Goal: Information Seeking & Learning: Learn about a topic

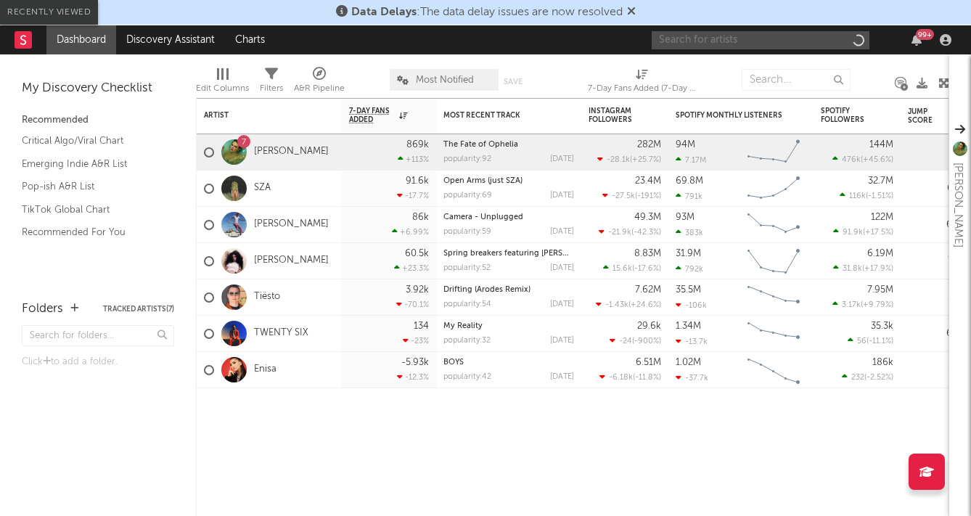
click at [733, 42] on input "text" at bounding box center [761, 40] width 218 height 18
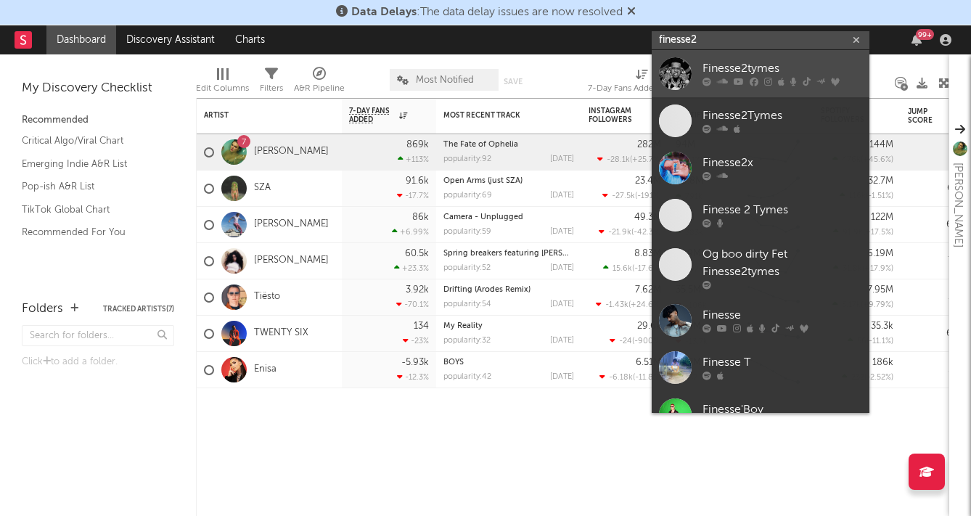
type input "finesse2"
click at [762, 71] on div "Finesse2tymes" at bounding box center [783, 68] width 160 height 17
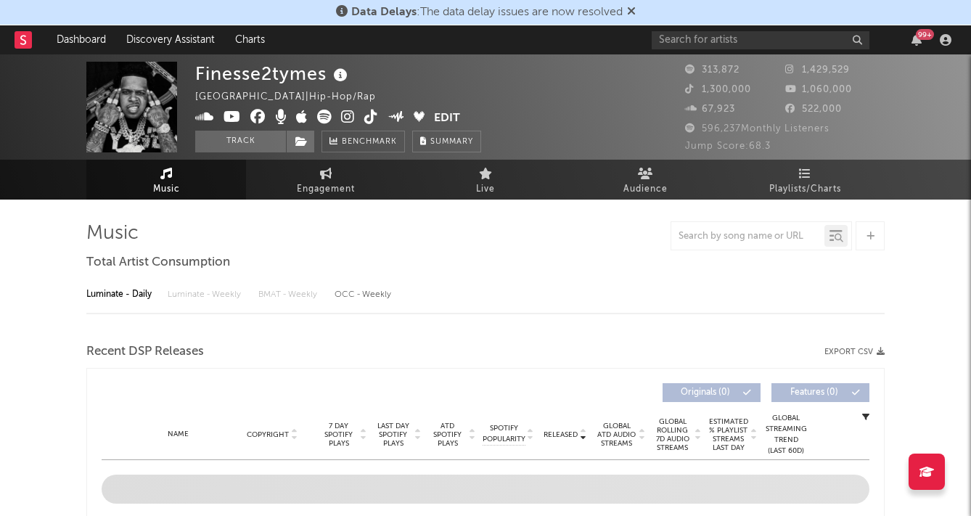
select select "6m"
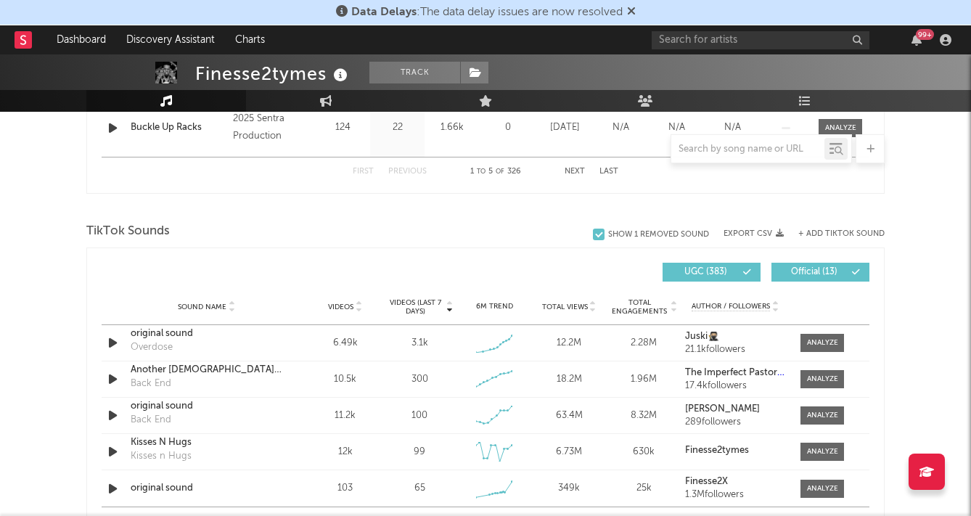
scroll to position [886, 0]
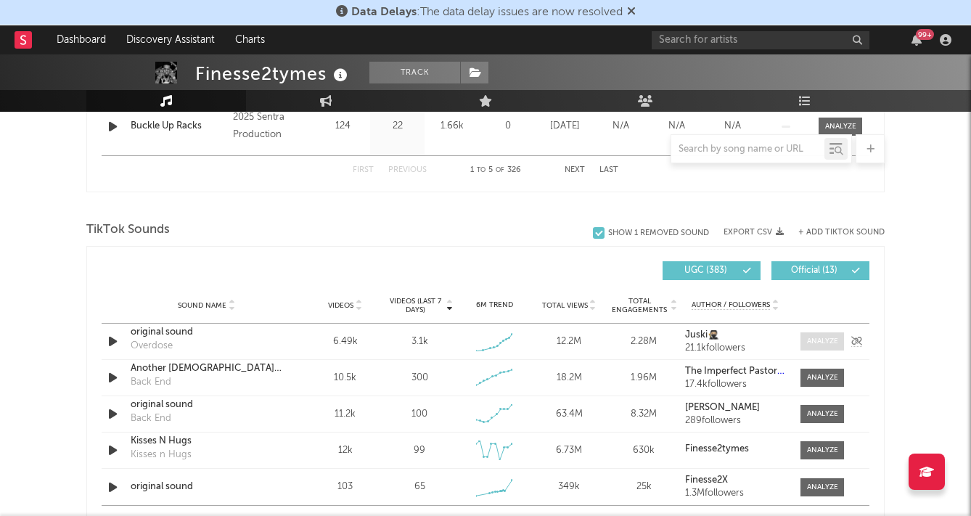
click at [833, 346] on div at bounding box center [822, 341] width 31 height 11
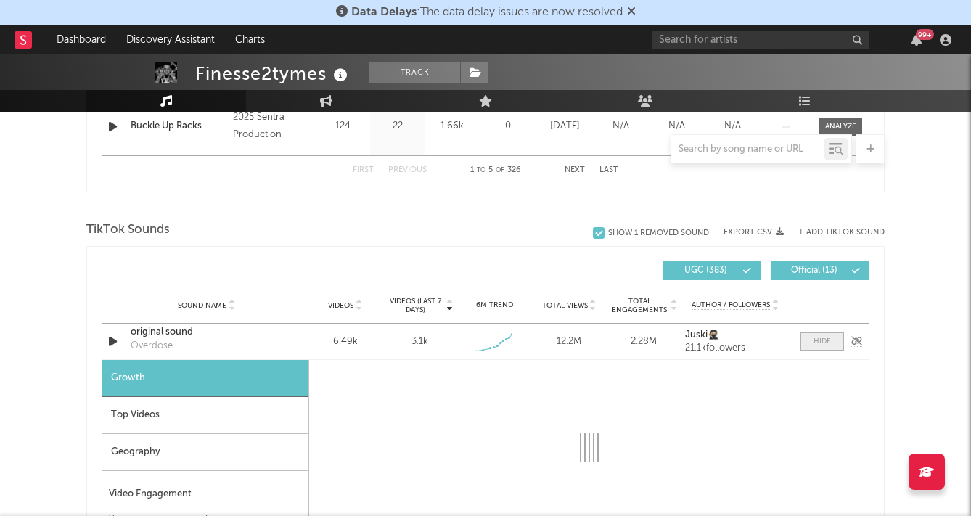
select select "1w"
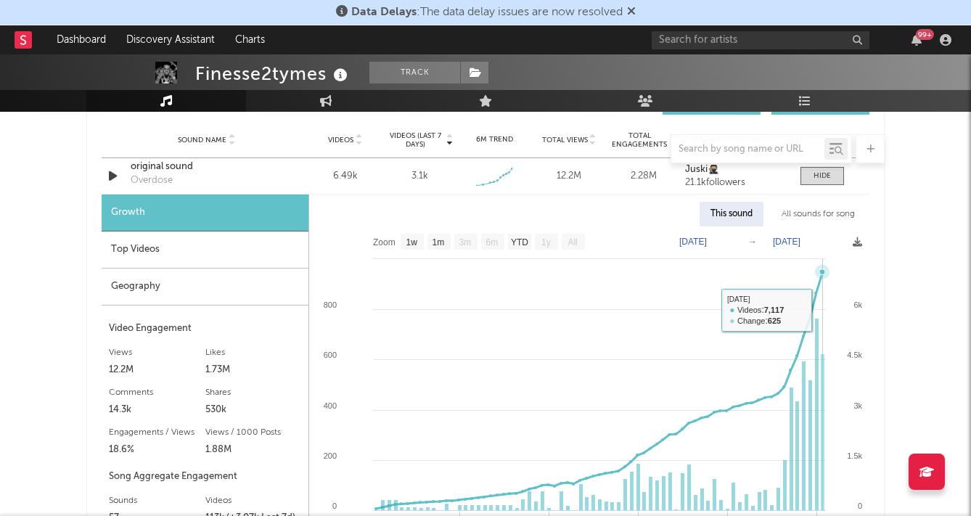
scroll to position [1082, 0]
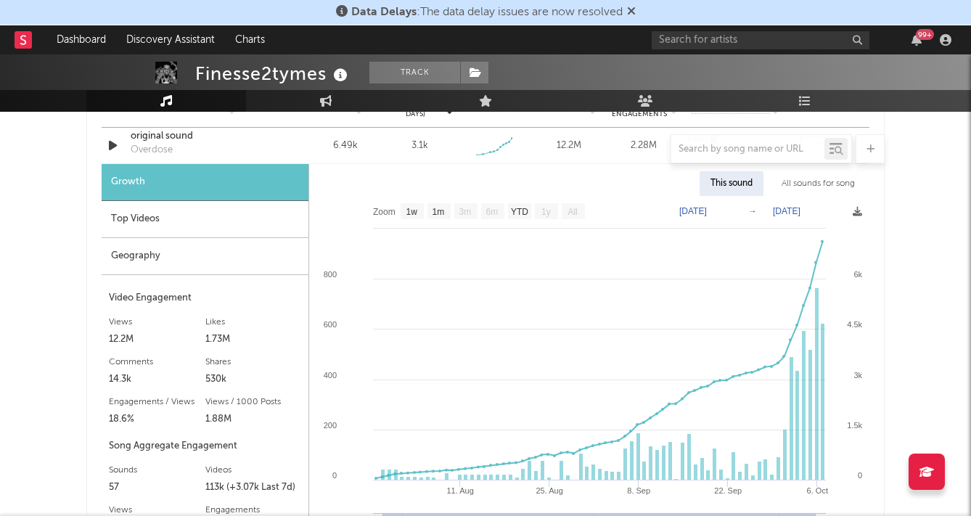
click at [113, 142] on div at bounding box center [485, 148] width 799 height 29
click at [114, 155] on div at bounding box center [485, 148] width 799 height 29
click at [113, 150] on div at bounding box center [485, 148] width 799 height 29
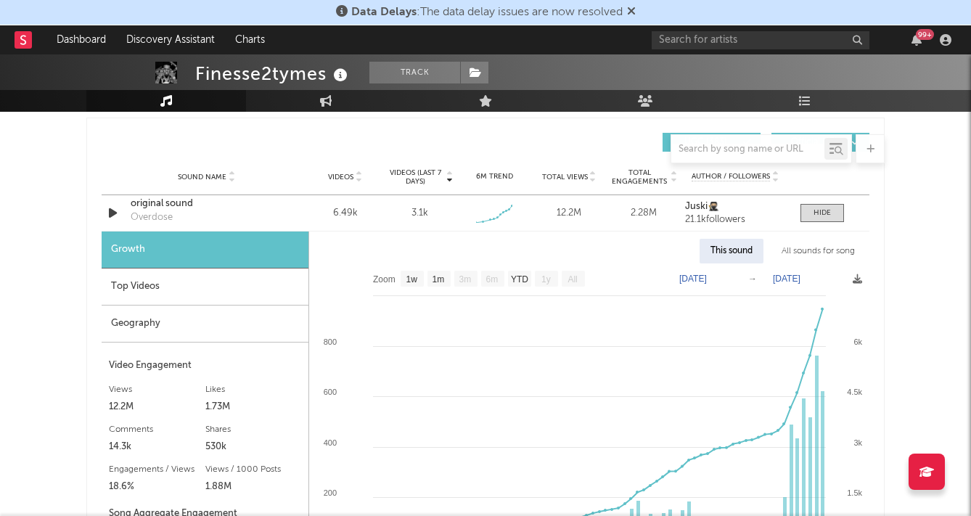
scroll to position [1011, 0]
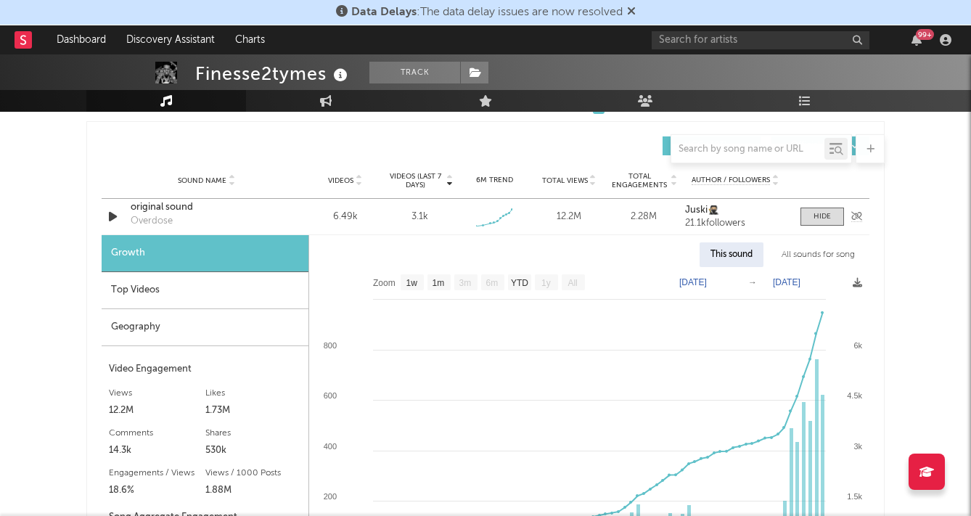
click at [113, 217] on icon "button" at bounding box center [112, 217] width 15 height 18
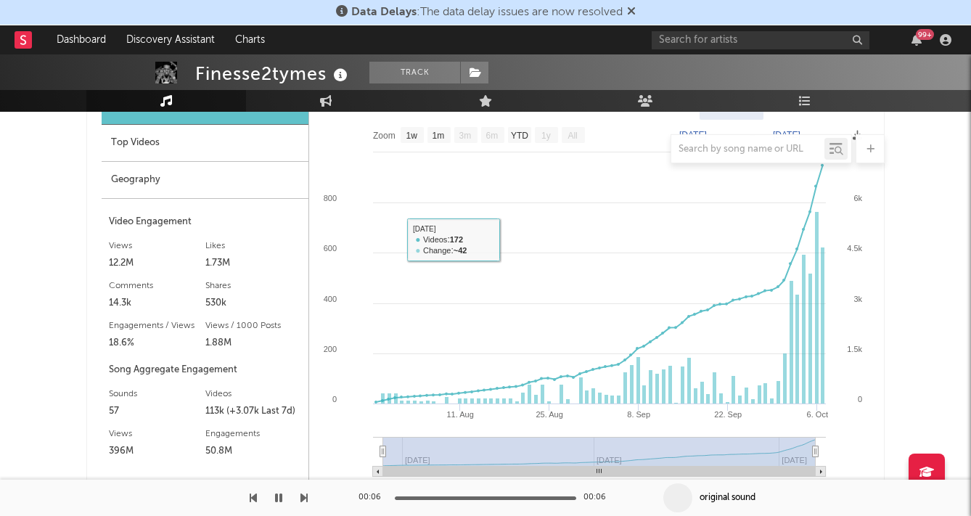
scroll to position [1154, 0]
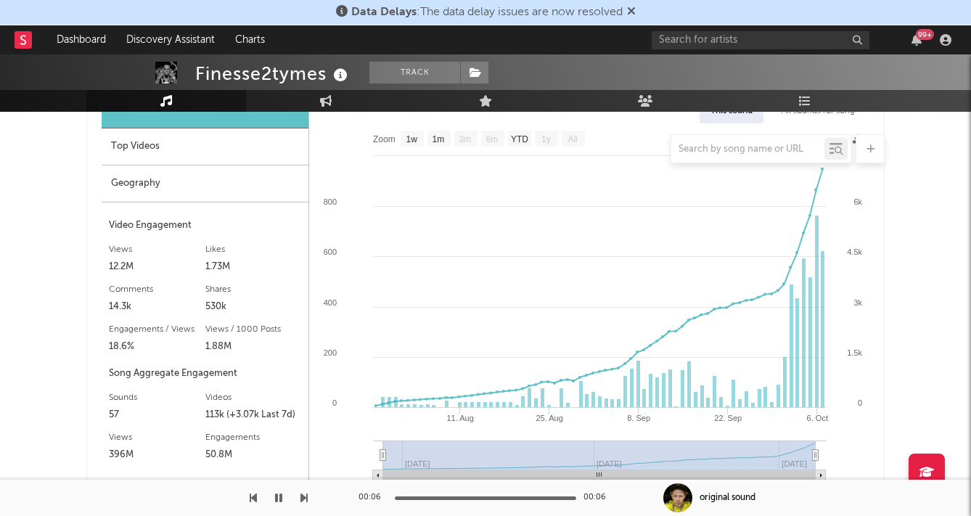
click at [171, 142] on div at bounding box center [485, 148] width 799 height 29
click at [174, 142] on div at bounding box center [485, 148] width 799 height 29
click at [180, 158] on div at bounding box center [485, 148] width 799 height 29
click at [98, 147] on div at bounding box center [485, 148] width 799 height 29
click at [156, 134] on div at bounding box center [485, 148] width 799 height 29
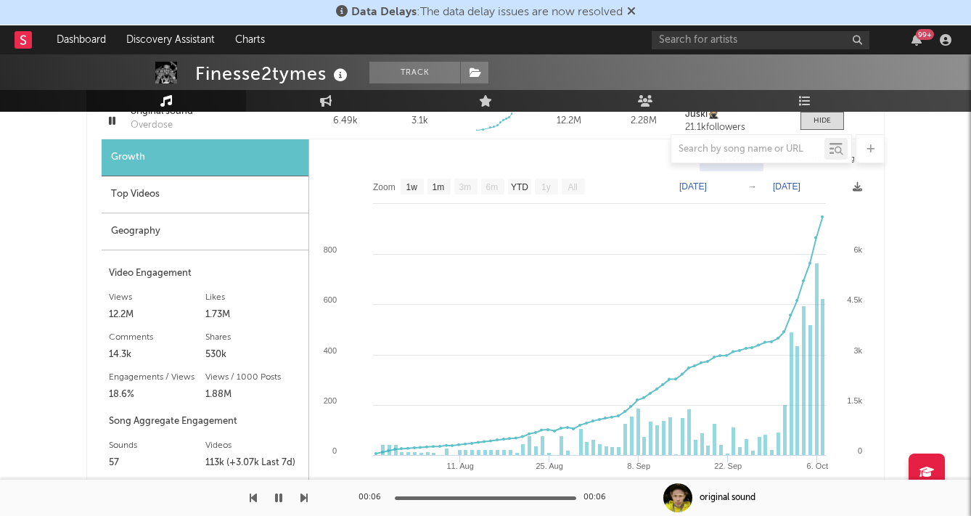
scroll to position [1110, 0]
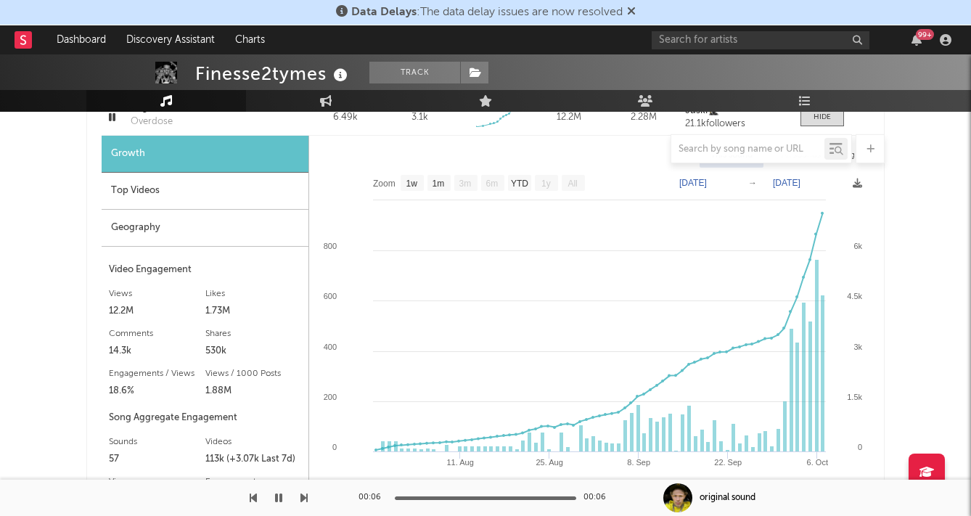
click at [151, 189] on div "Top Videos" at bounding box center [205, 191] width 207 height 37
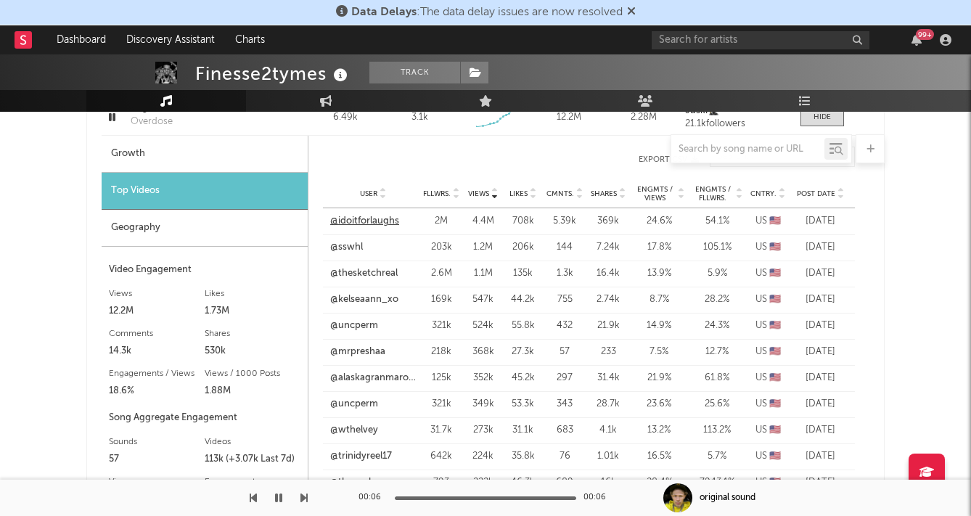
click at [375, 220] on link "@idoitforlaughs" at bounding box center [364, 221] width 69 height 15
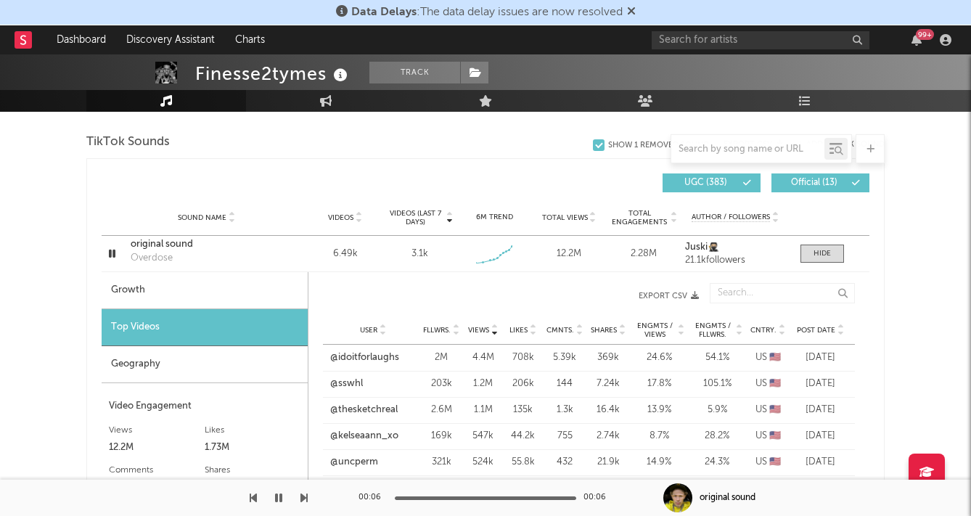
scroll to position [961, 0]
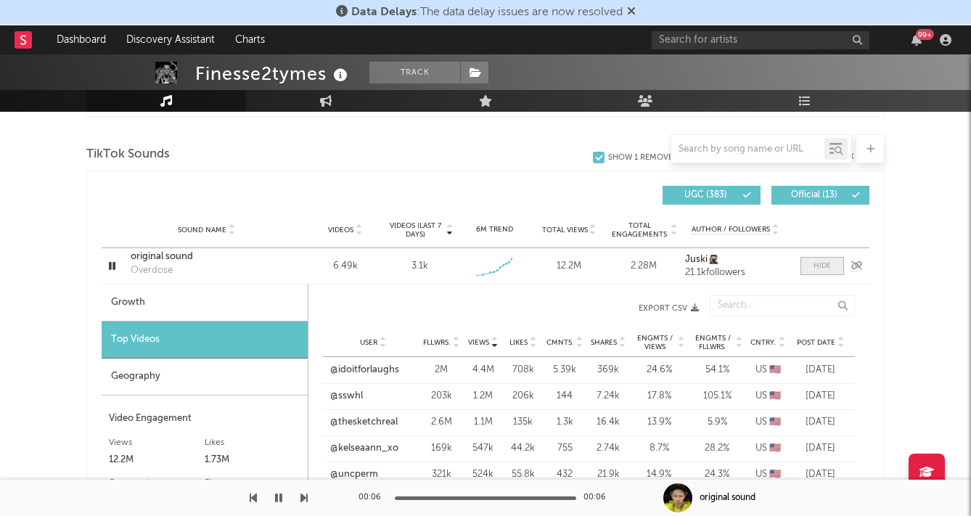
click at [827, 261] on div at bounding box center [822, 266] width 17 height 11
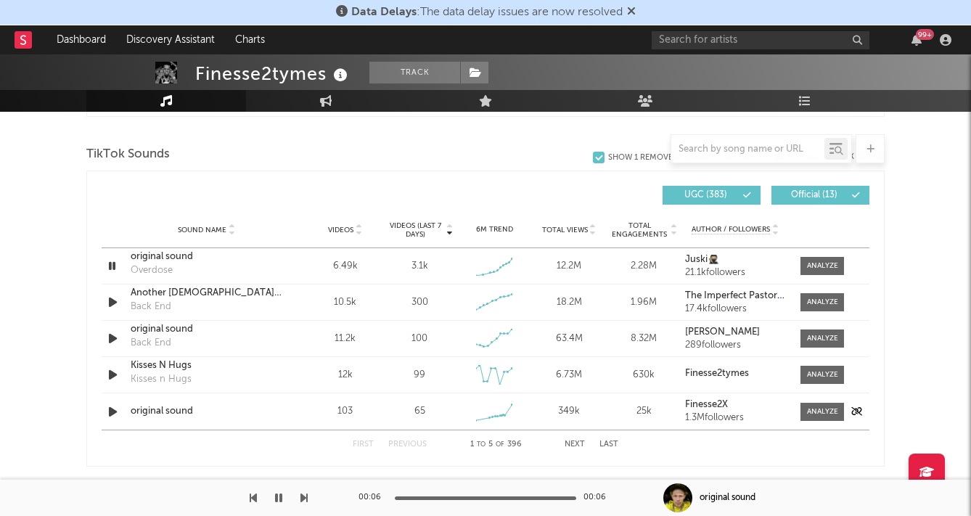
click at [113, 415] on icon "button" at bounding box center [112, 412] width 15 height 18
click at [113, 415] on icon "button" at bounding box center [112, 412] width 14 height 18
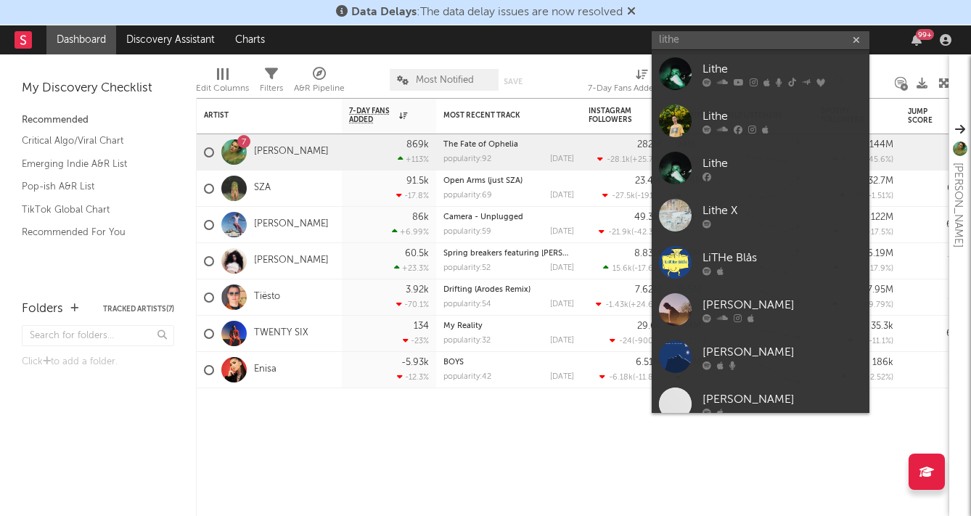
click at [704, 36] on input "lithe" at bounding box center [761, 40] width 218 height 18
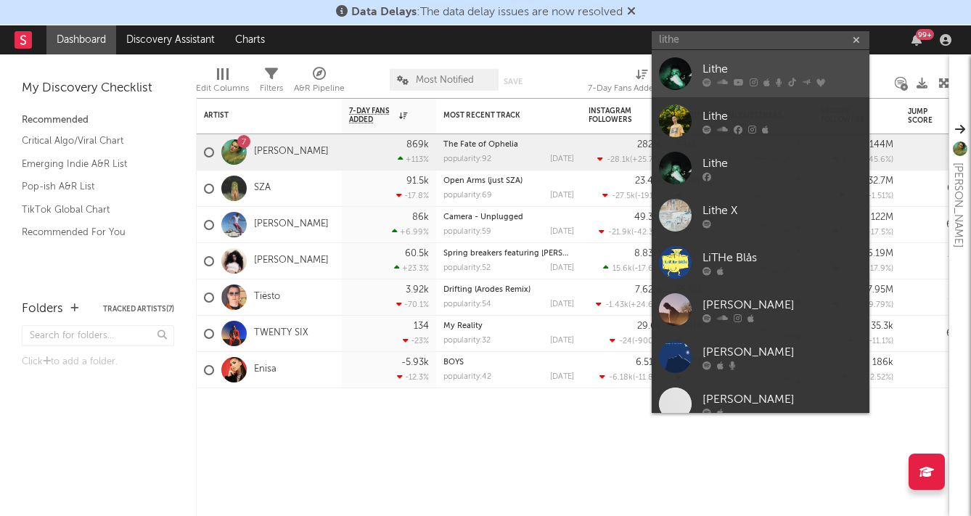
type input "lithe"
click at [706, 65] on div "Lithe" at bounding box center [783, 68] width 160 height 17
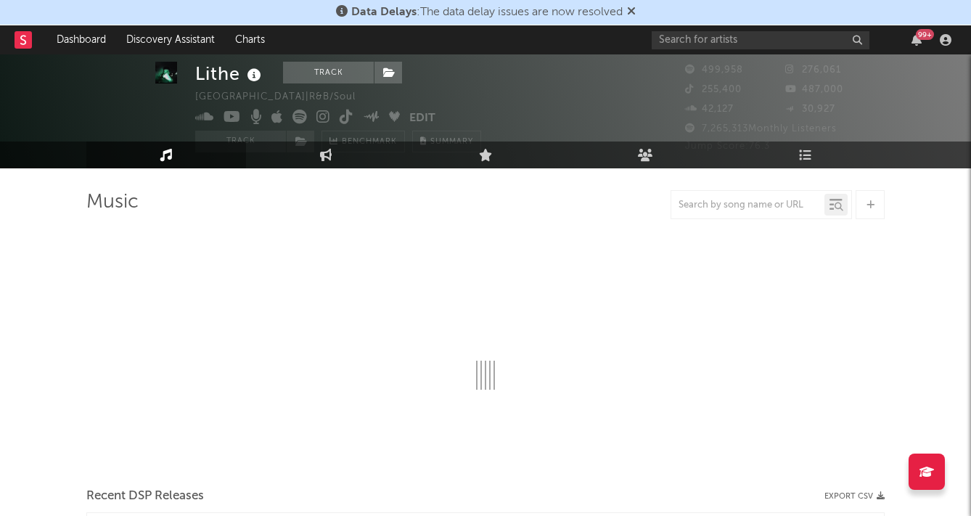
scroll to position [34, 0]
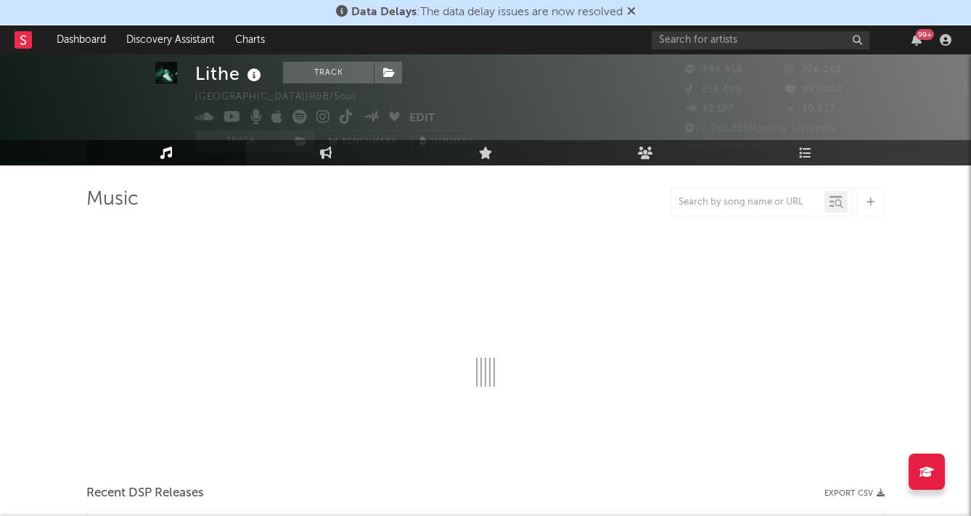
select select "6m"
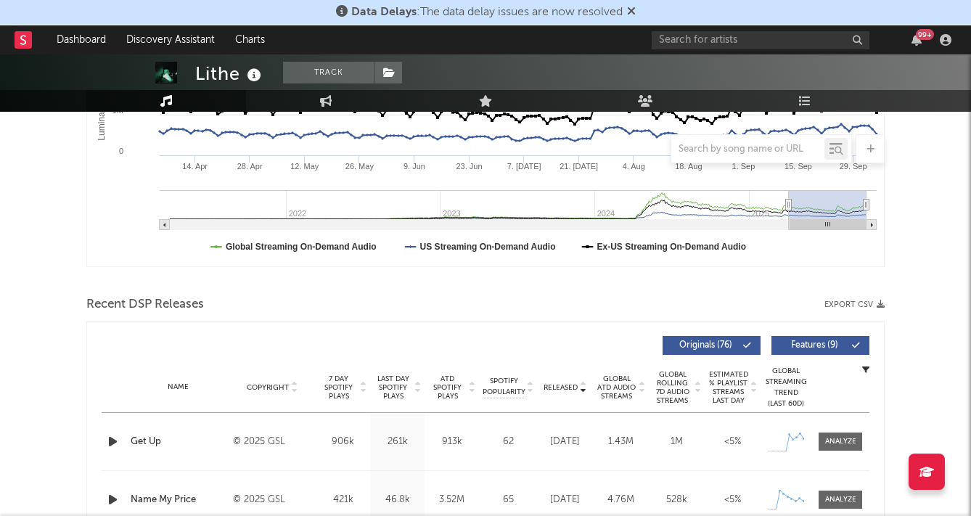
scroll to position [503, 0]
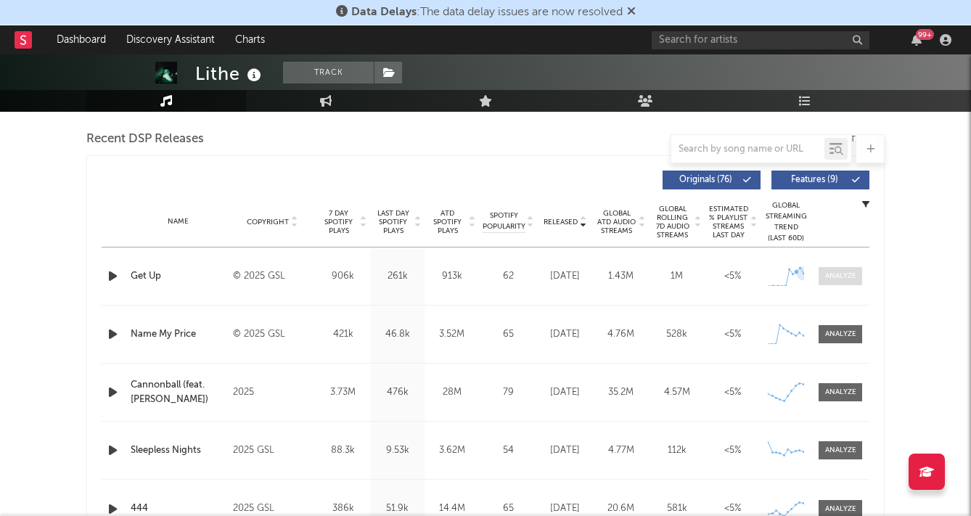
click at [829, 274] on div at bounding box center [841, 276] width 31 height 11
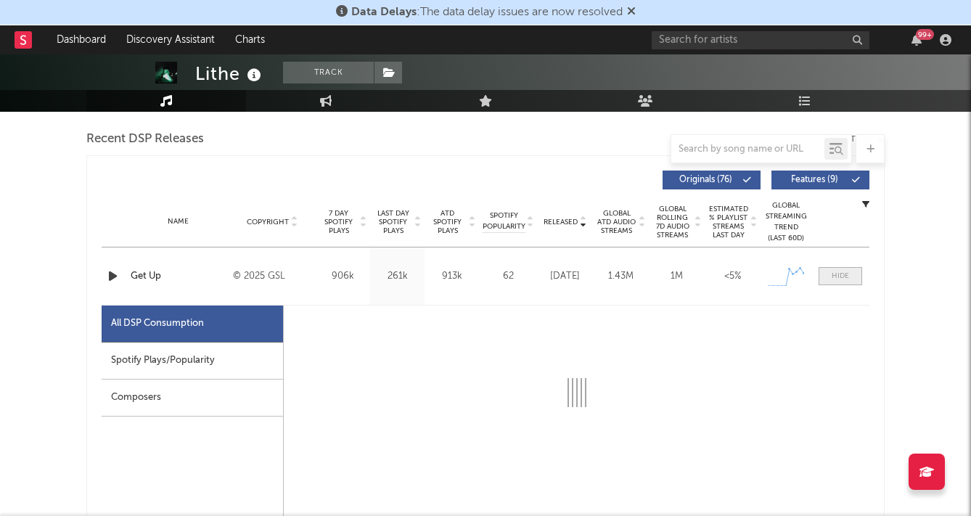
select select "1w"
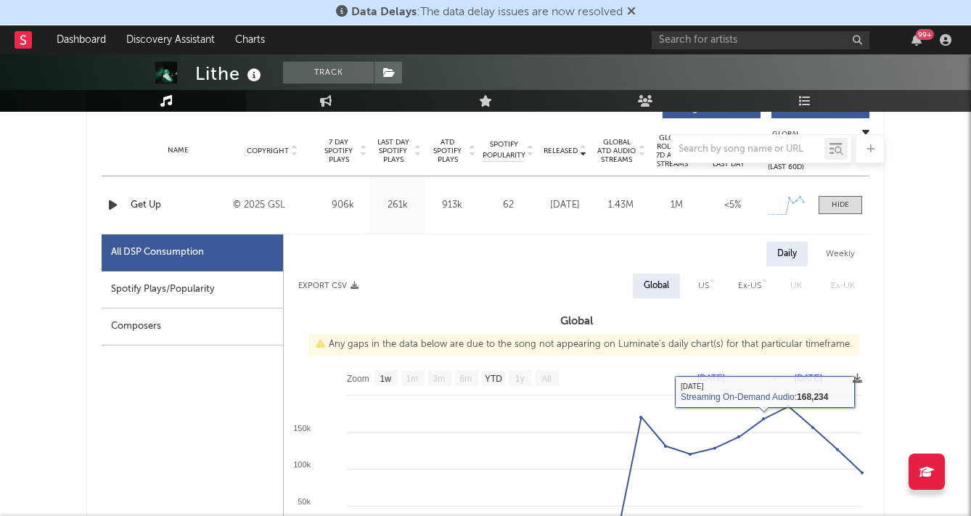
scroll to position [531, 0]
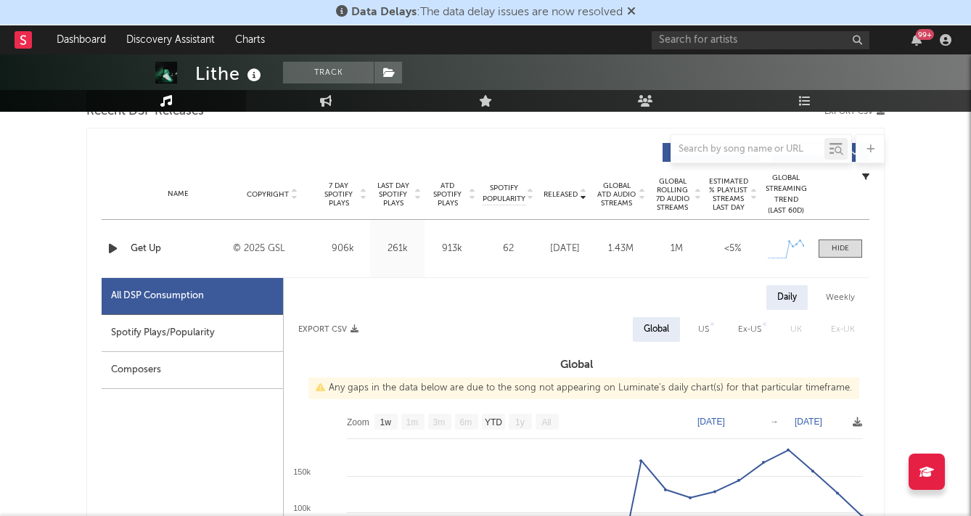
click at [823, 231] on div "Name Get Up Copyright © 2025 GSL Label GSL Album Names Get Up Composer Names [P…" at bounding box center [486, 248] width 768 height 57
click at [828, 244] on span at bounding box center [841, 249] width 44 height 18
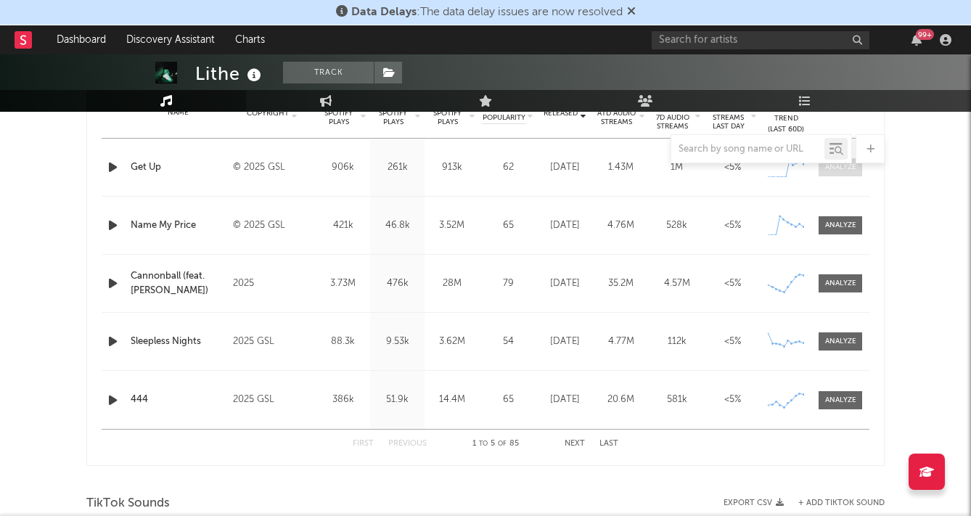
scroll to position [613, 0]
click at [831, 290] on span at bounding box center [841, 283] width 44 height 18
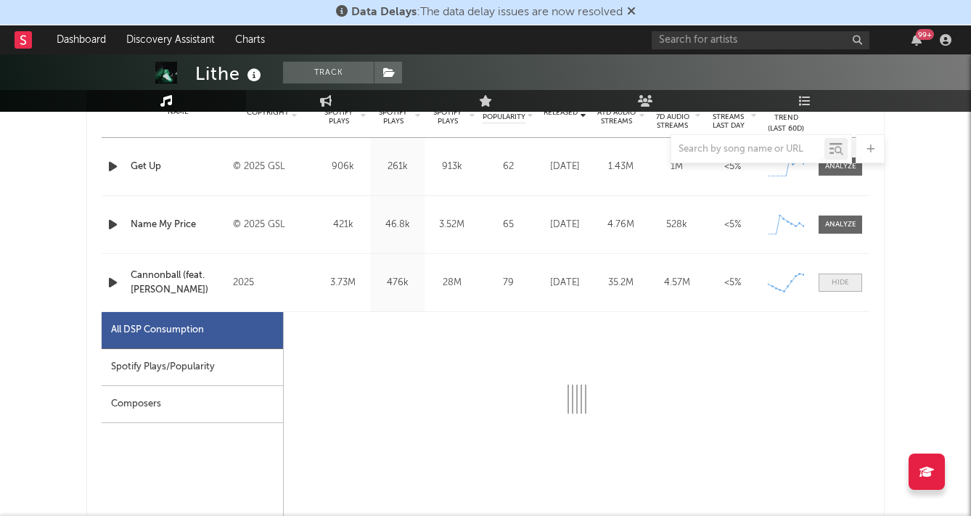
select select "1w"
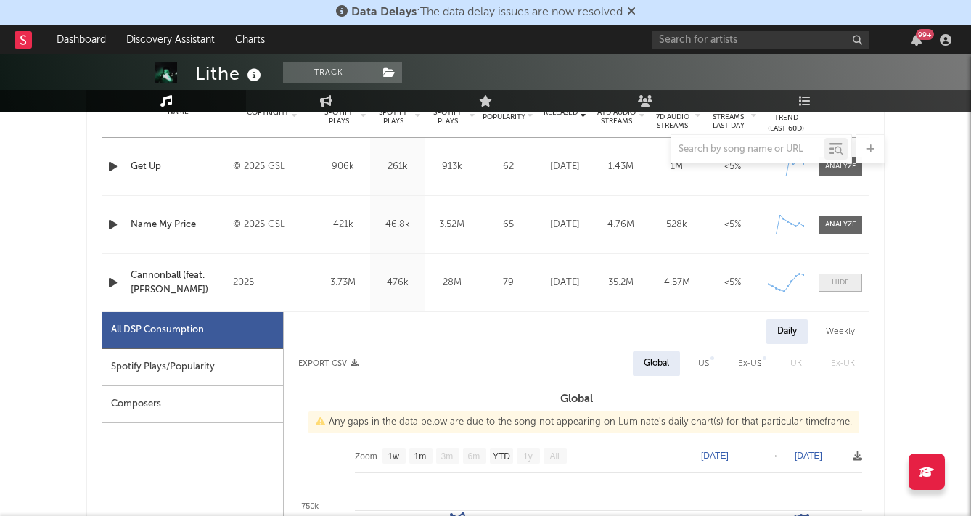
click at [831, 290] on span at bounding box center [841, 283] width 44 height 18
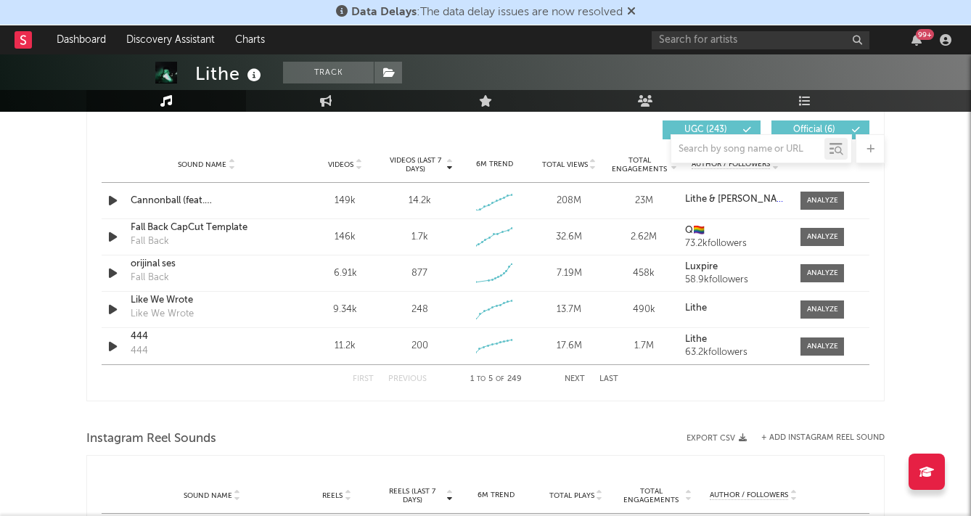
scroll to position [1027, 0]
click at [828, 188] on div "Sound Name [PERSON_NAME] (feat. [PERSON_NAME]) Videos 149k Videos (last 7 days)…" at bounding box center [486, 200] width 768 height 36
click at [828, 202] on div at bounding box center [822, 200] width 31 height 11
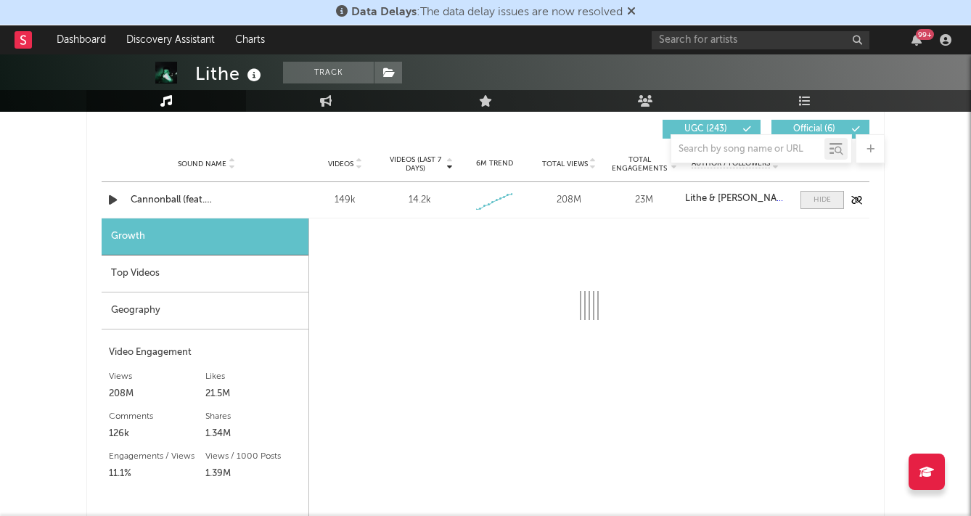
select select "1w"
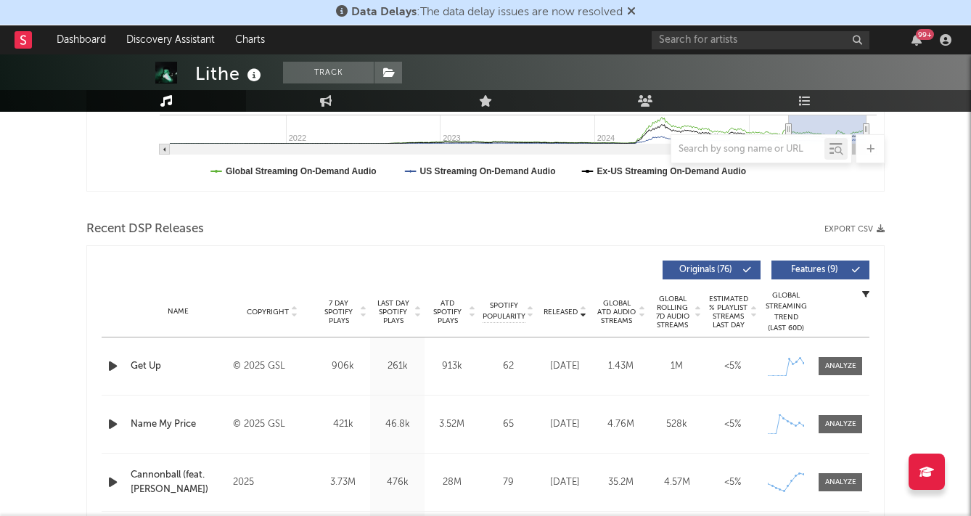
scroll to position [375, 0]
